Goal: Task Accomplishment & Management: Use online tool/utility

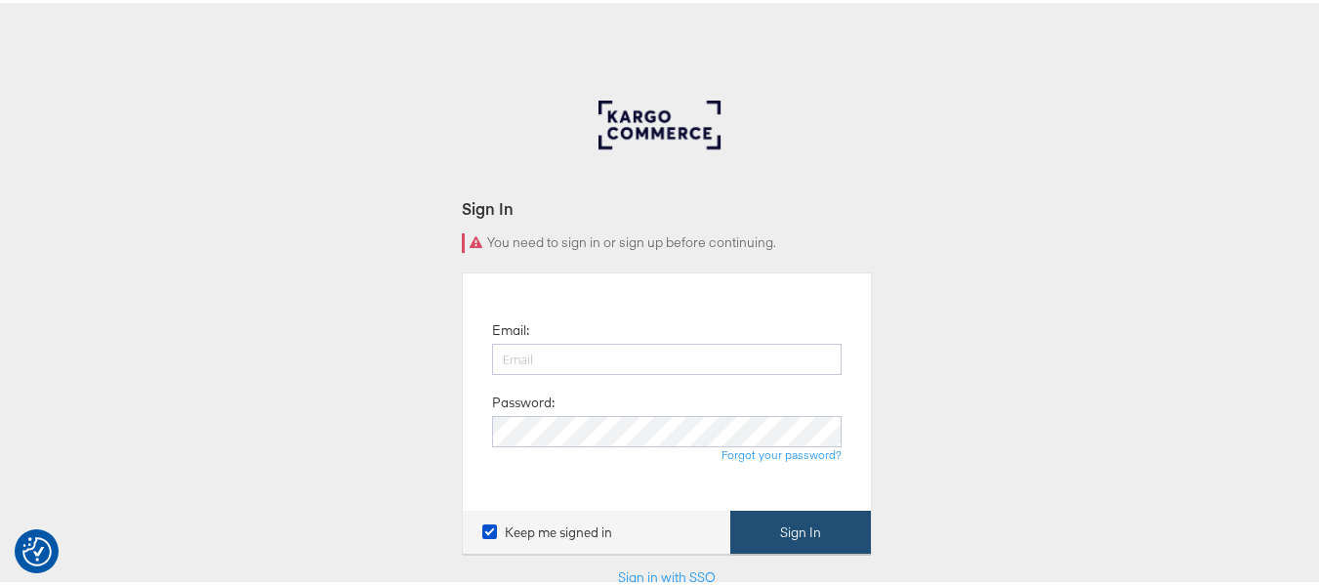
type input "[PERSON_NAME][EMAIL_ADDRESS][DOMAIN_NAME]"
click at [843, 532] on button "Sign In" at bounding box center [800, 530] width 141 height 44
